Goal: Information Seeking & Learning: Learn about a topic

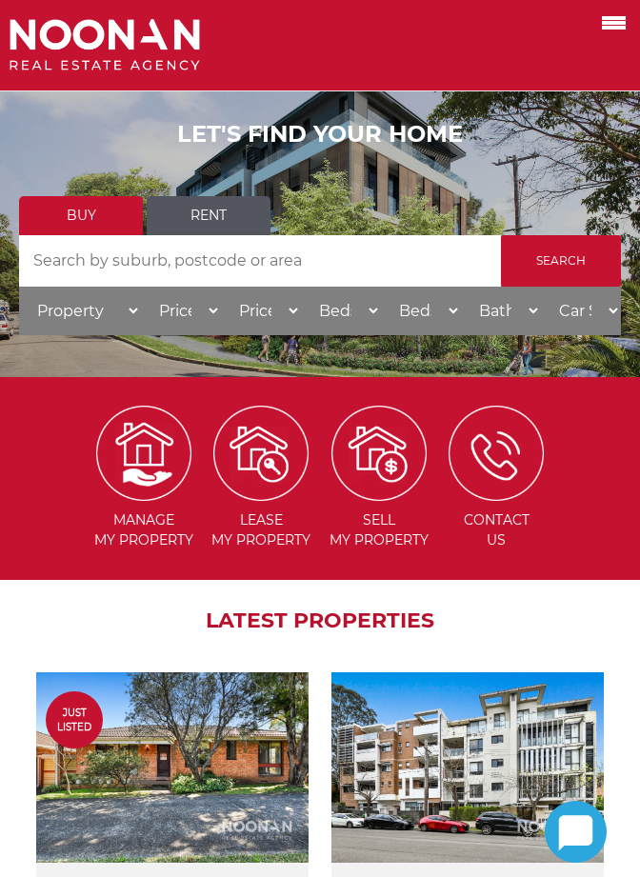
click at [150, 282] on input "Search by Address" at bounding box center [260, 260] width 482 height 51
type input "2"
type input "mortdale"
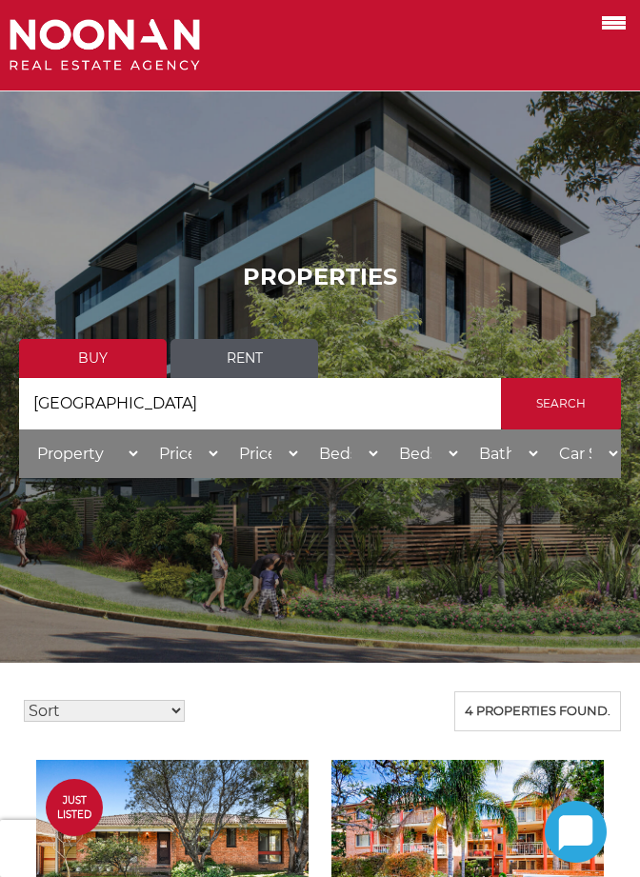
select select "550000"
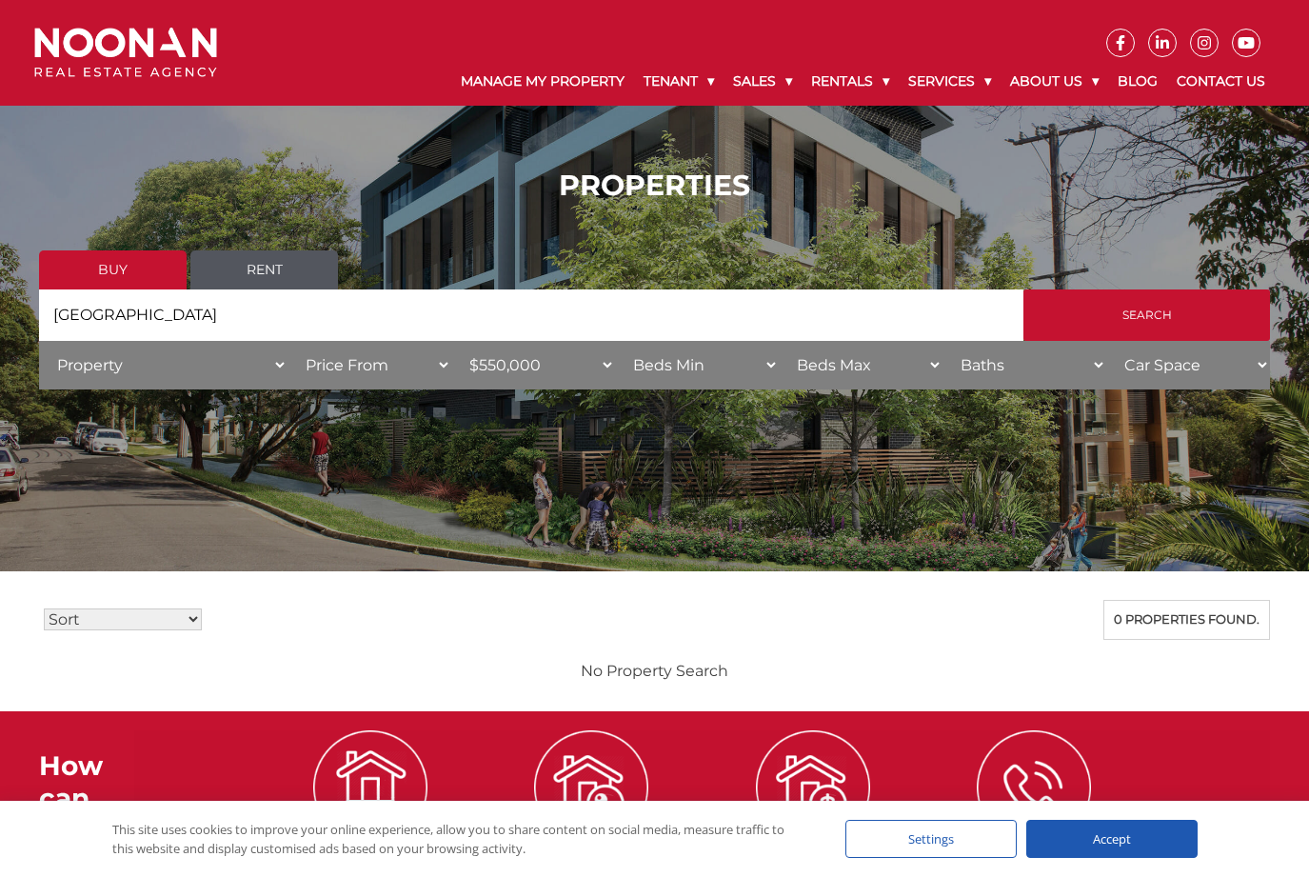
click at [132, 284] on link "Buy" at bounding box center [113, 269] width 148 height 39
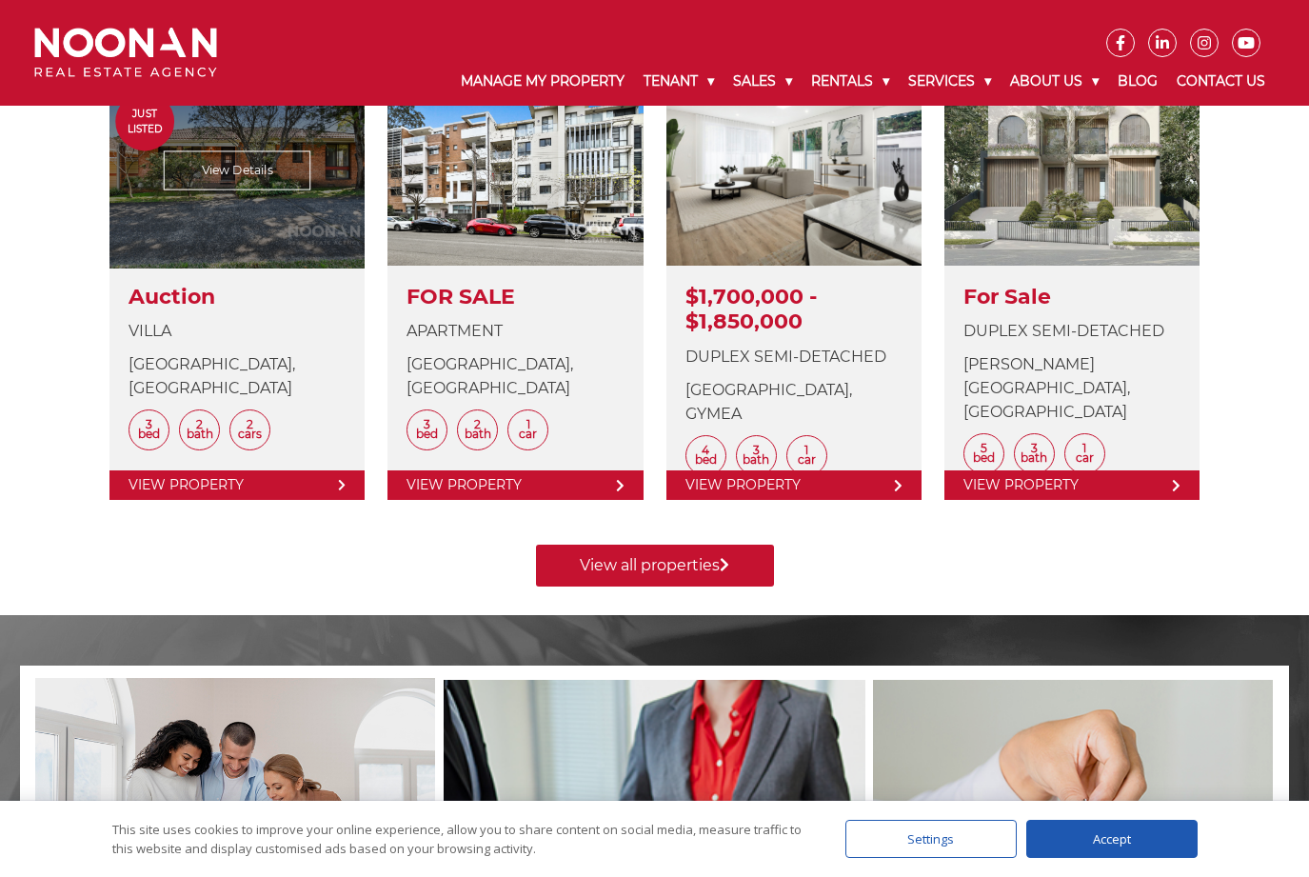
scroll to position [838, 0]
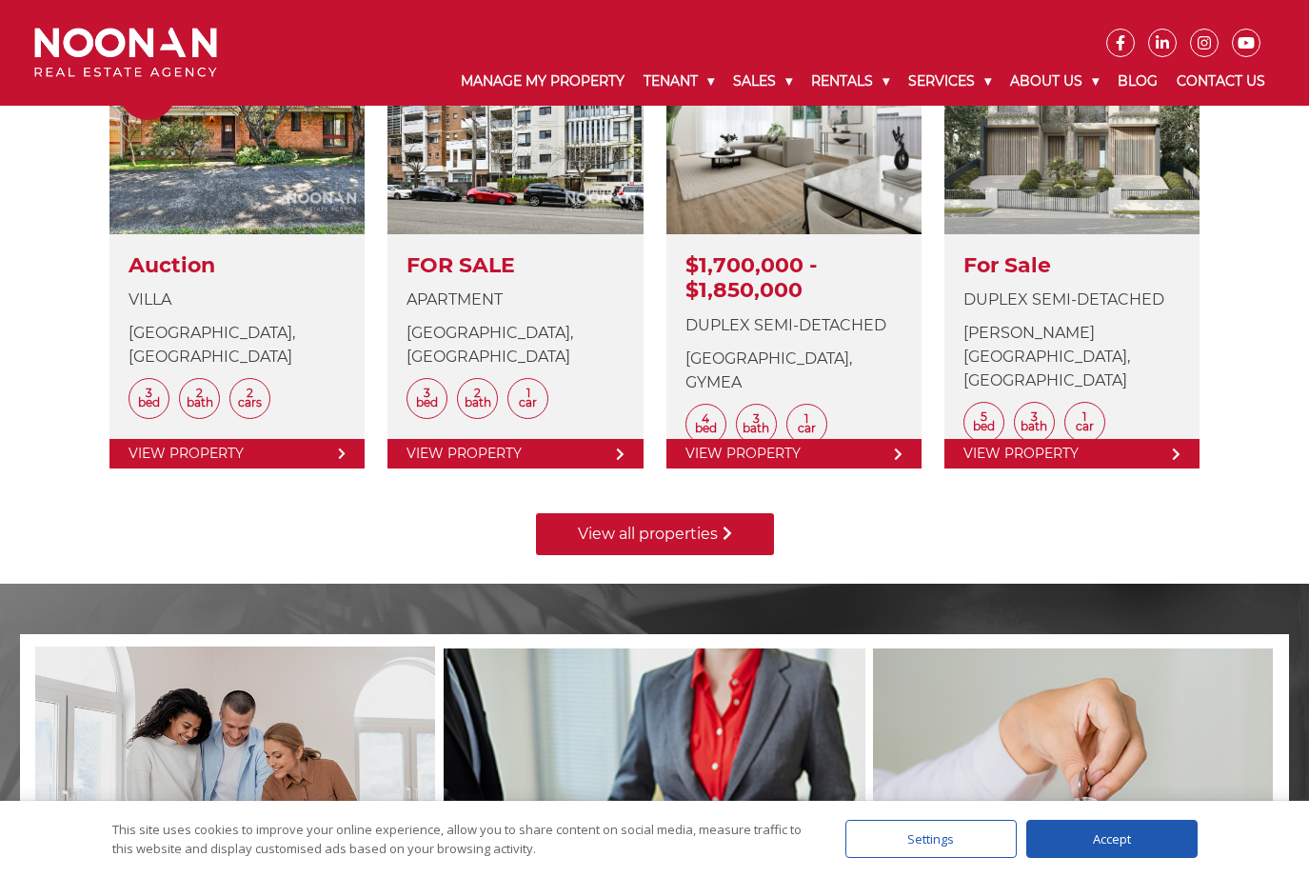
click at [699, 529] on link "View all properties" at bounding box center [655, 534] width 238 height 42
